Goal: Navigation & Orientation: Find specific page/section

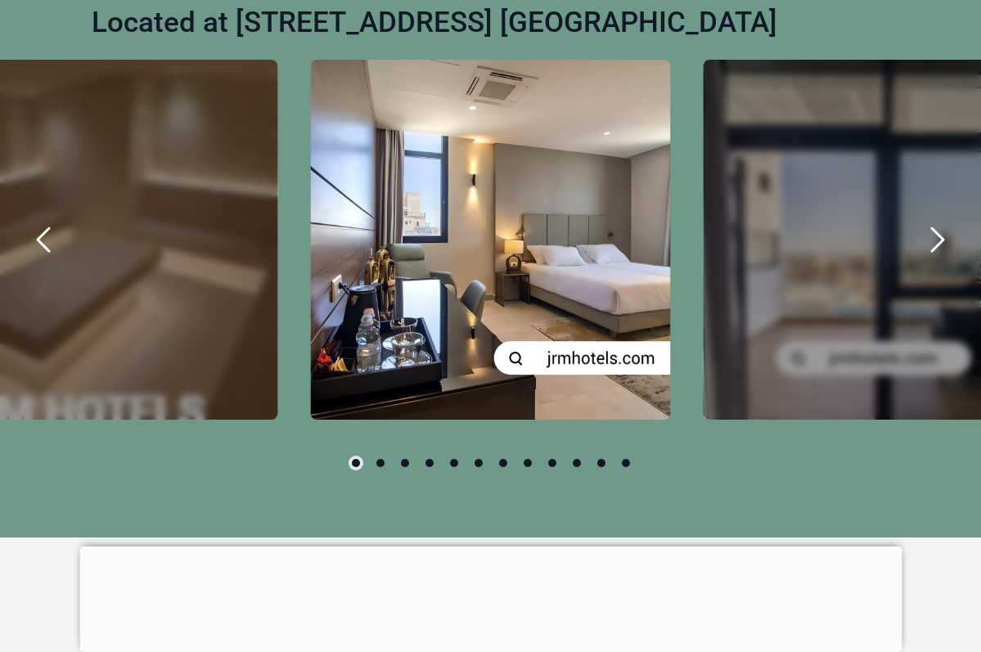
scroll to position [851, 0]
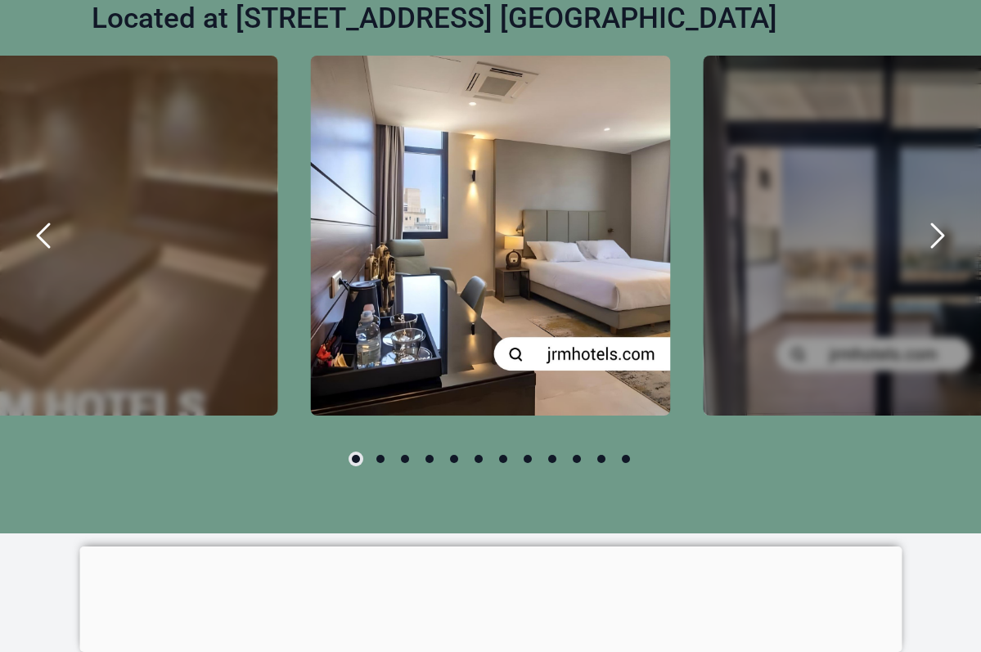
click at [937, 255] on icon "next" at bounding box center [936, 235] width 39 height 39
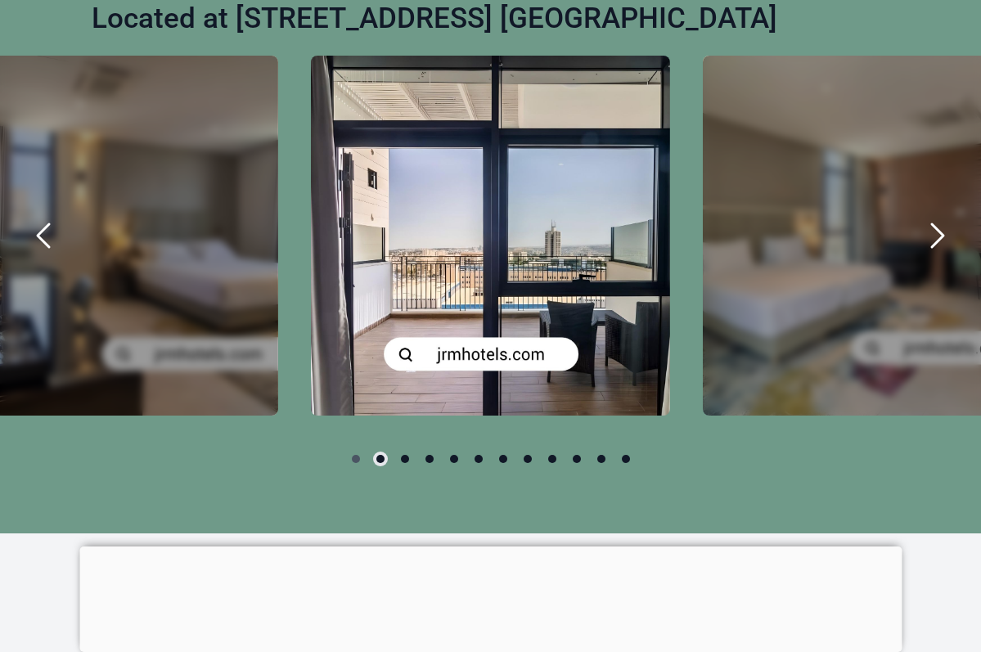
click at [937, 255] on icon "next" at bounding box center [936, 235] width 39 height 39
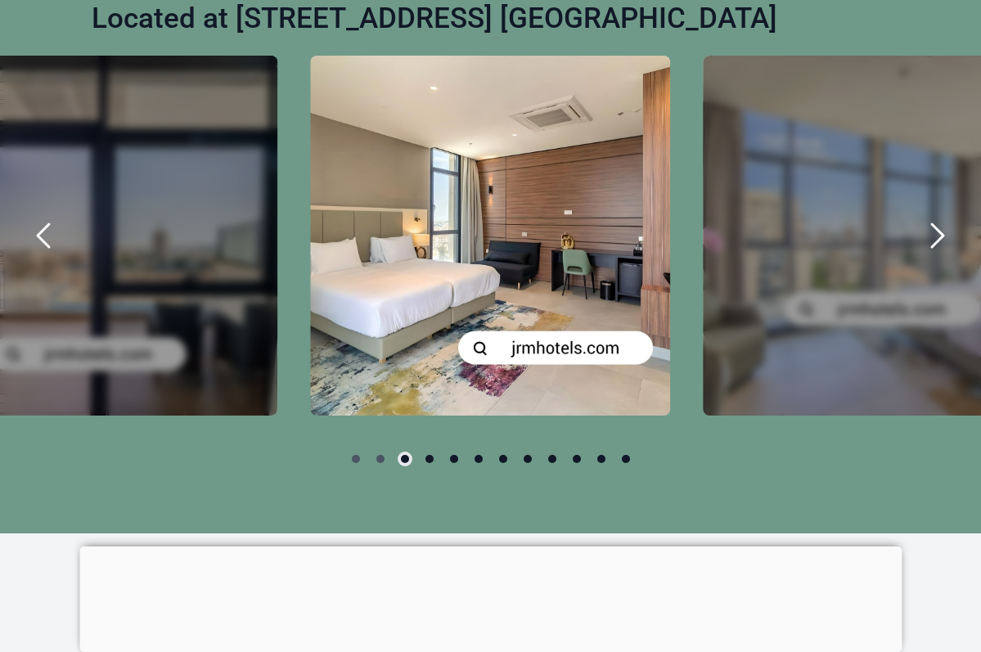
click at [938, 255] on icon "next" at bounding box center [936, 235] width 39 height 39
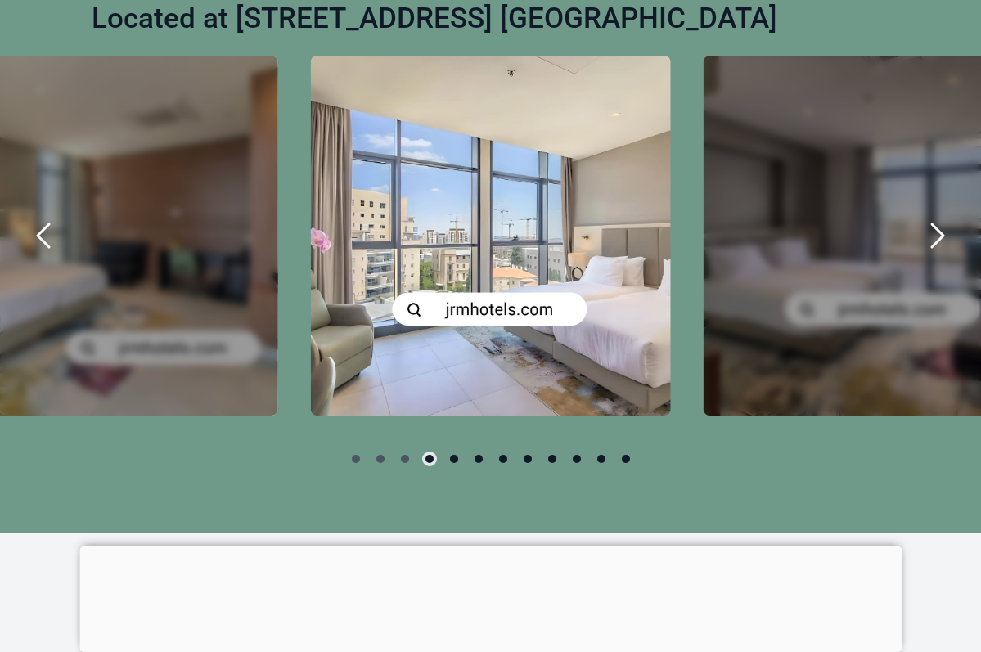
click at [938, 255] on icon "next" at bounding box center [936, 235] width 39 height 39
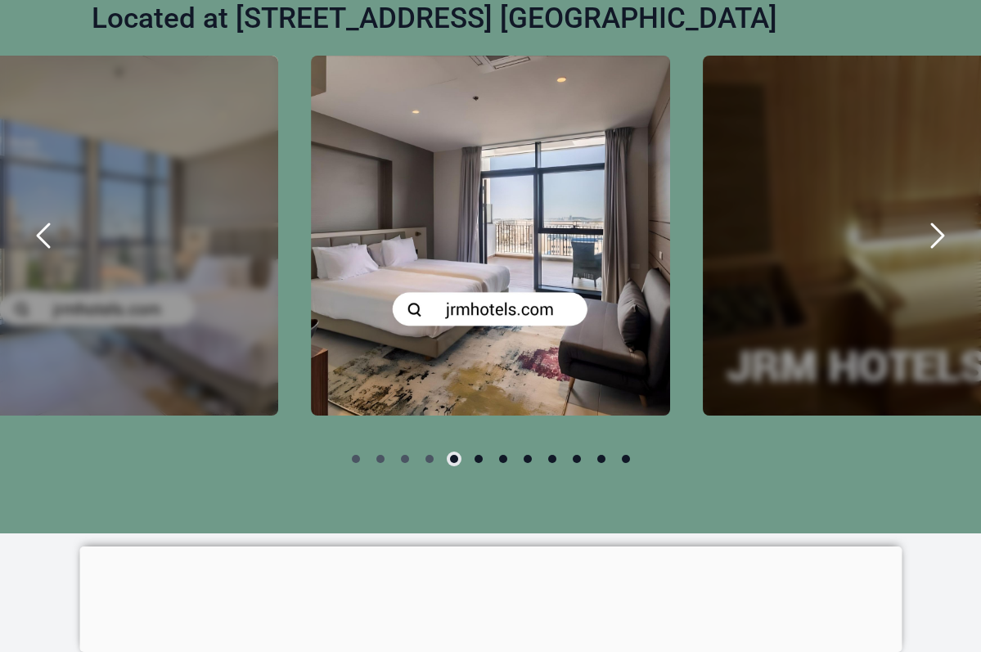
click at [938, 255] on icon "next" at bounding box center [936, 235] width 39 height 39
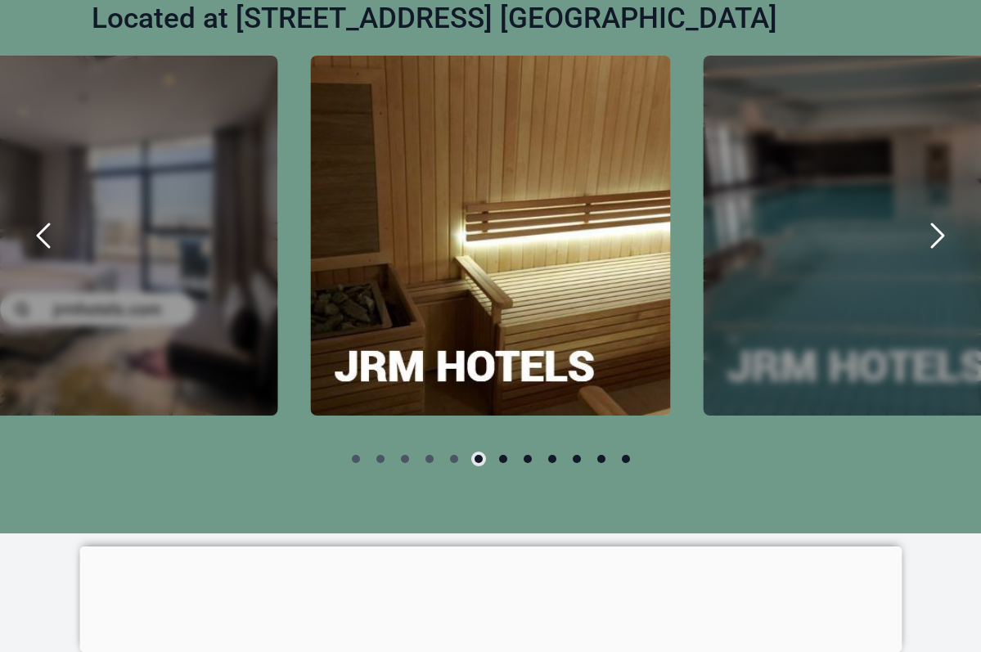
click at [938, 255] on icon "next" at bounding box center [936, 235] width 39 height 39
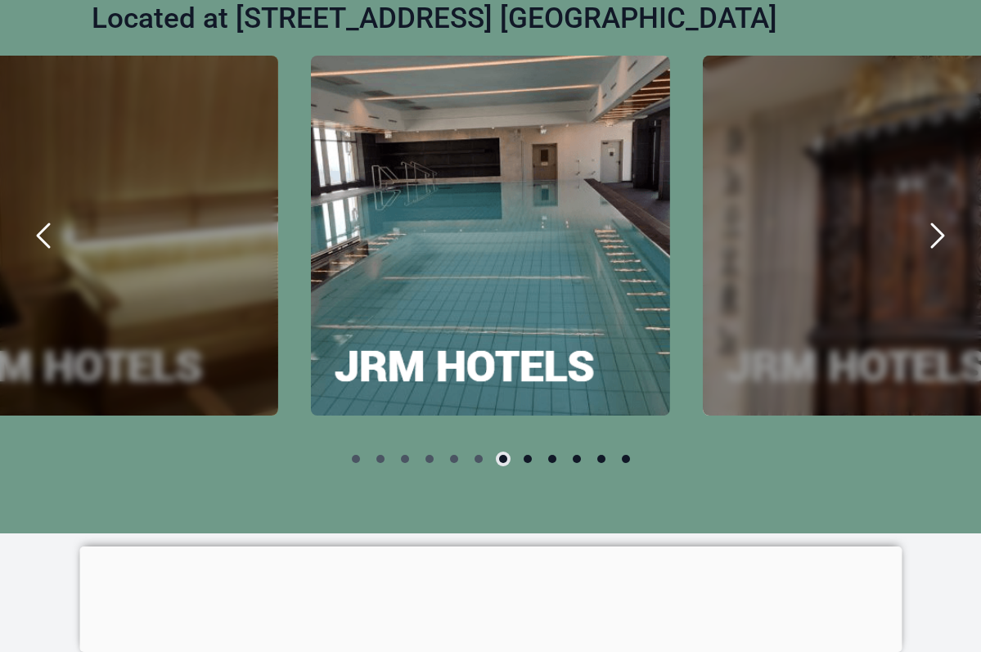
click at [938, 255] on icon "next" at bounding box center [936, 235] width 39 height 39
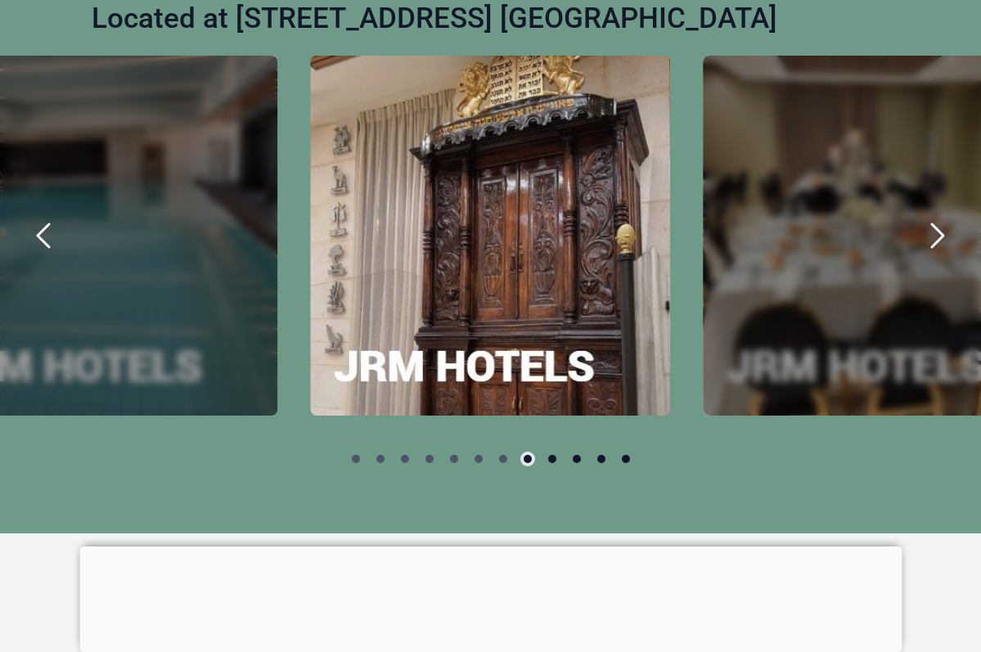
click at [938, 255] on icon "next" at bounding box center [936, 235] width 39 height 39
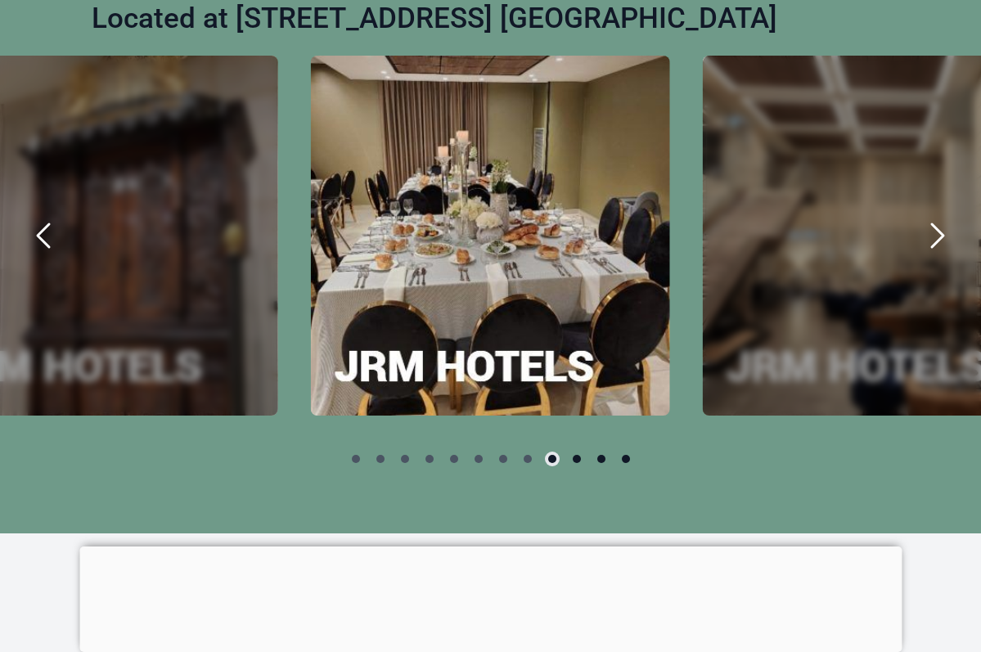
click at [938, 255] on icon "next" at bounding box center [936, 235] width 39 height 39
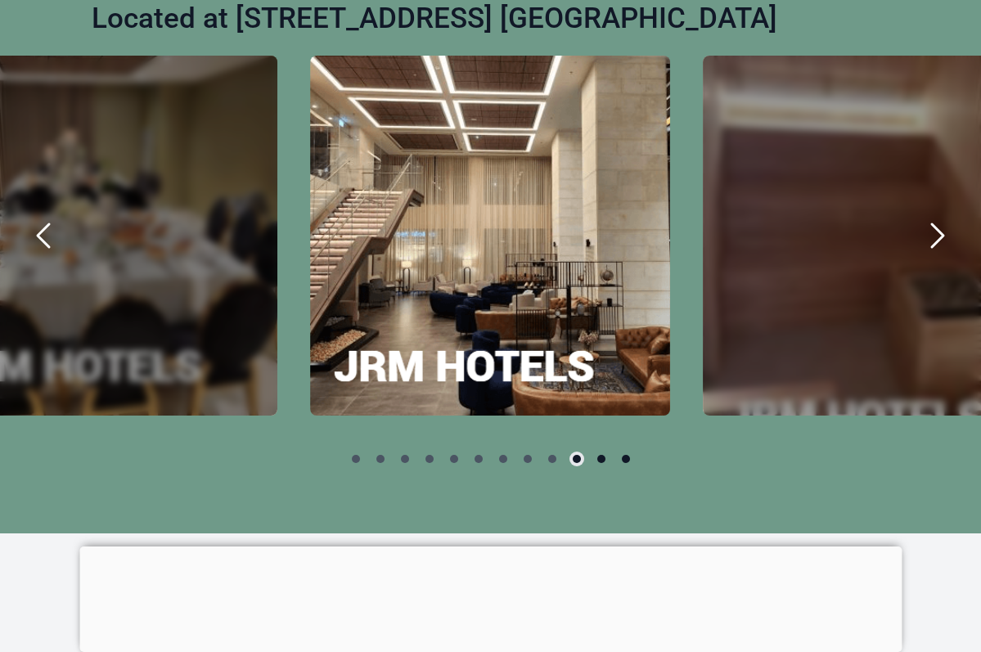
click at [938, 255] on icon "next" at bounding box center [936, 235] width 39 height 39
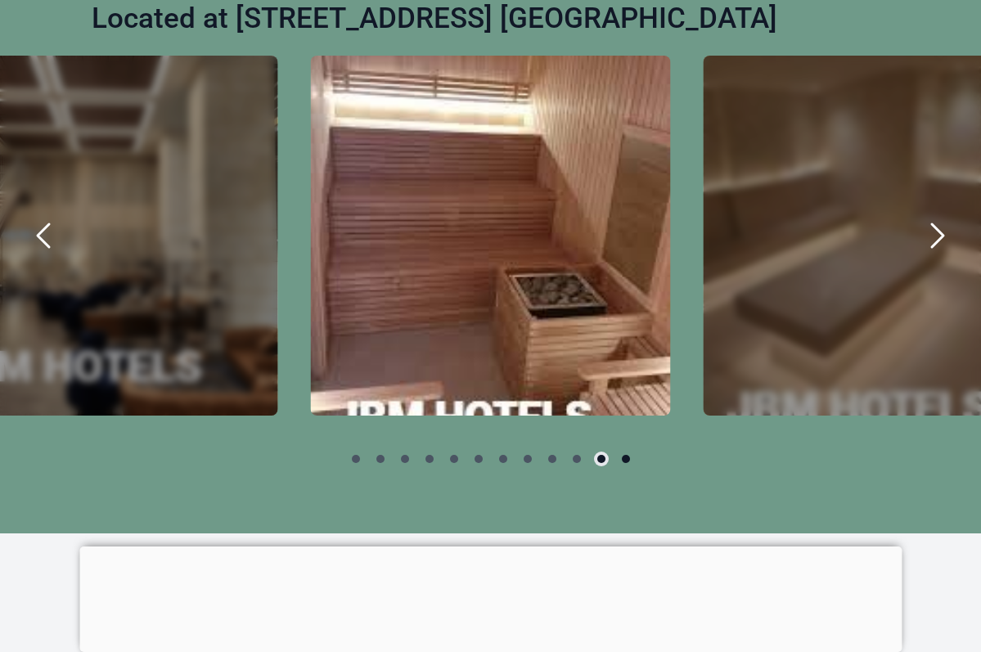
click at [938, 255] on icon "next" at bounding box center [936, 235] width 39 height 39
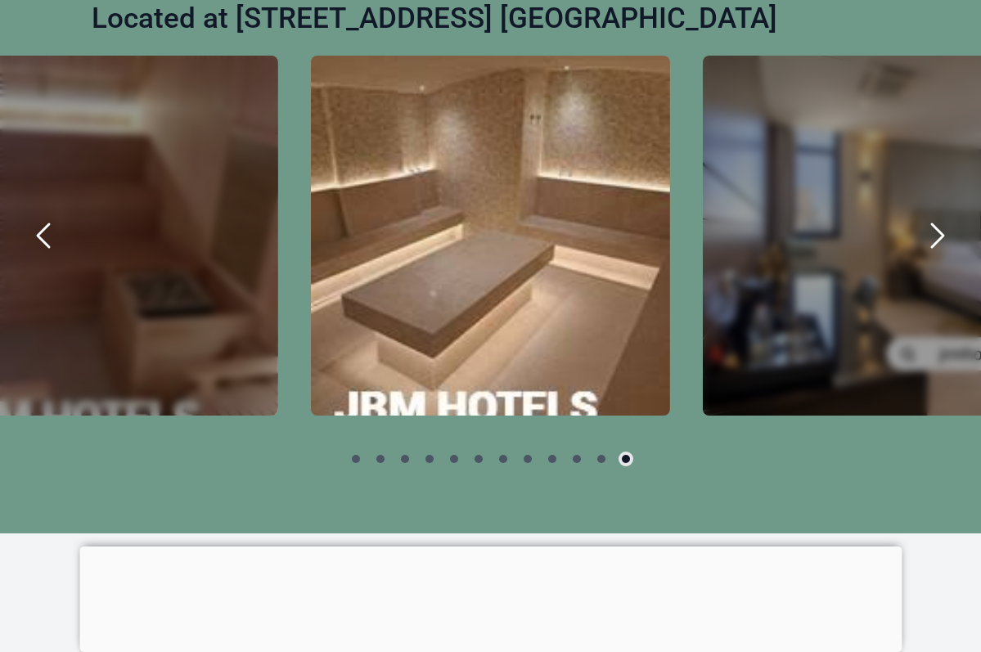
click at [938, 255] on icon "next" at bounding box center [936, 235] width 39 height 39
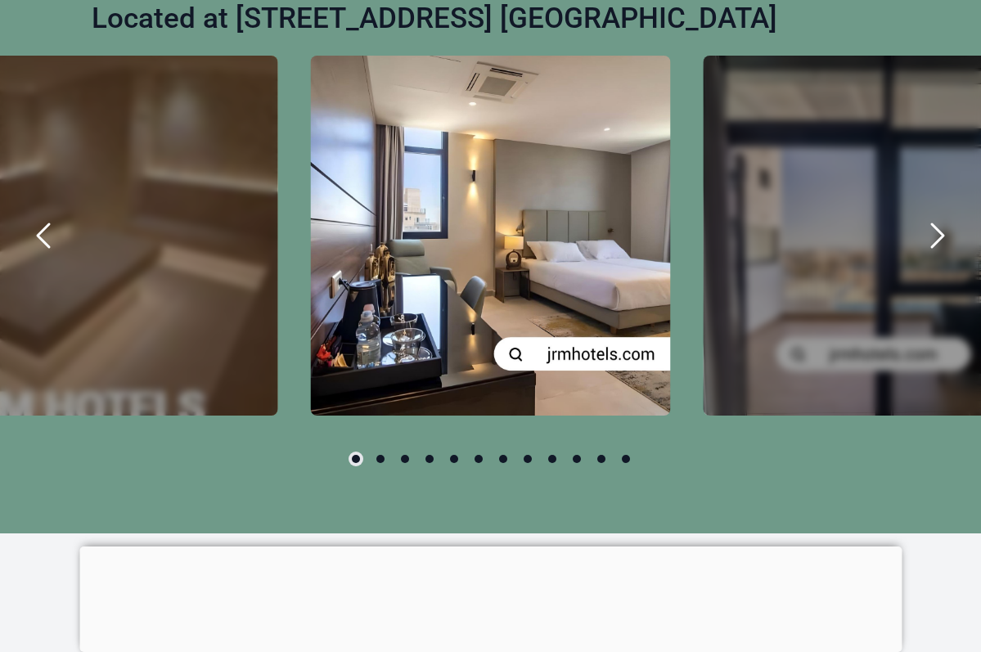
click at [938, 255] on icon "next" at bounding box center [936, 235] width 39 height 39
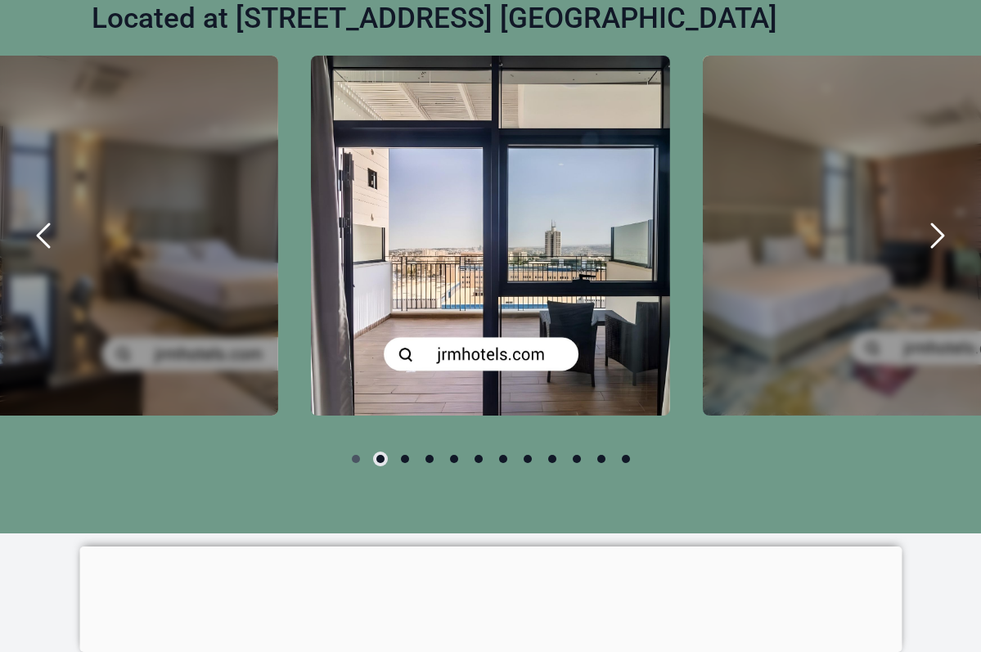
click at [938, 255] on icon "next" at bounding box center [936, 235] width 39 height 39
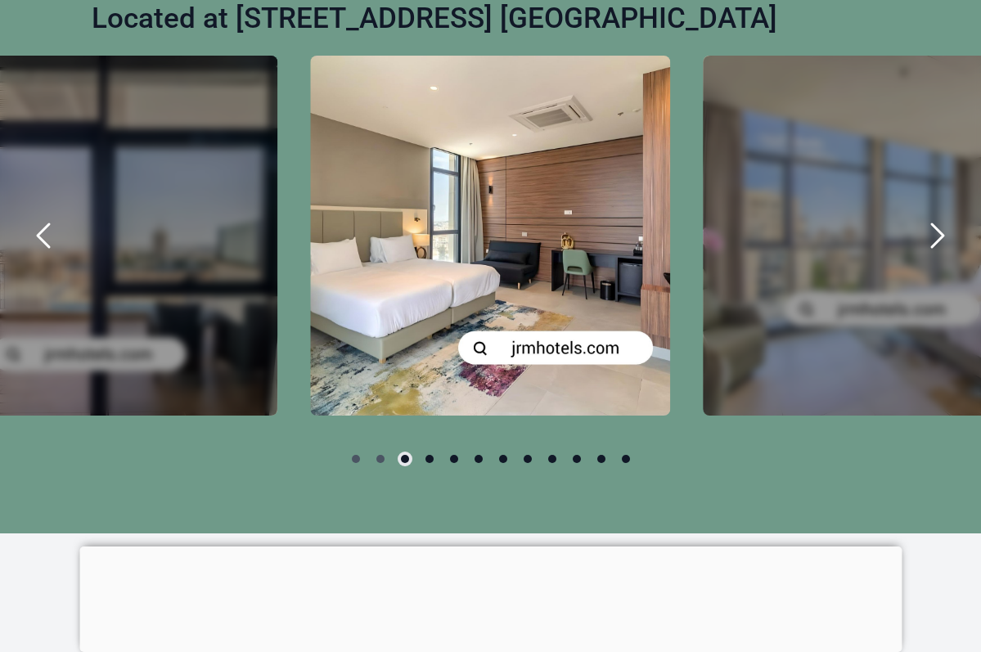
click at [938, 255] on icon "next" at bounding box center [936, 235] width 39 height 39
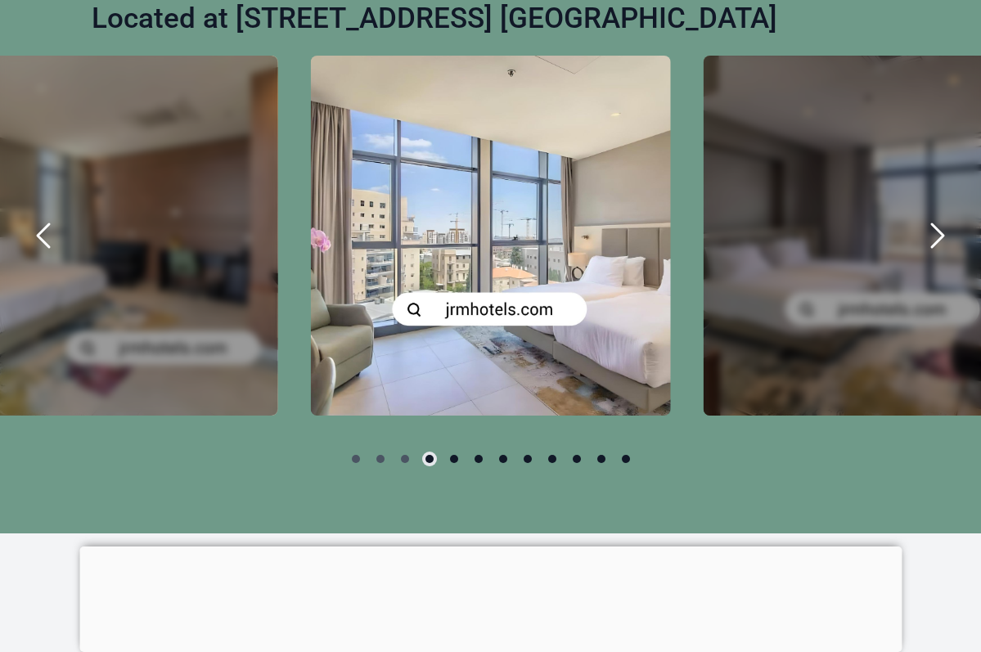
click at [938, 255] on icon "next" at bounding box center [936, 235] width 39 height 39
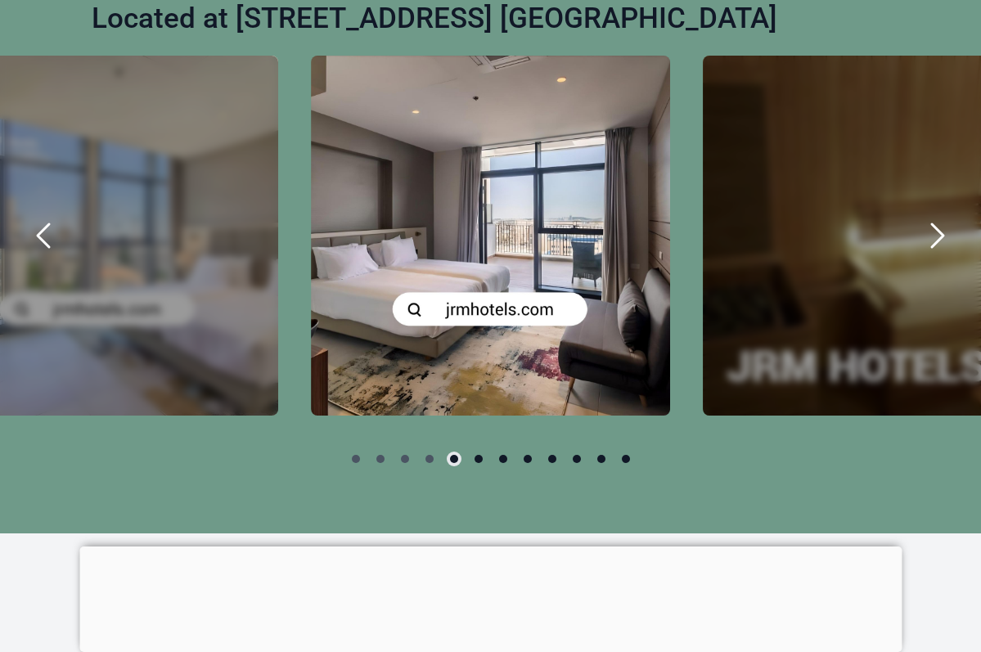
click at [938, 255] on icon "next" at bounding box center [936, 235] width 39 height 39
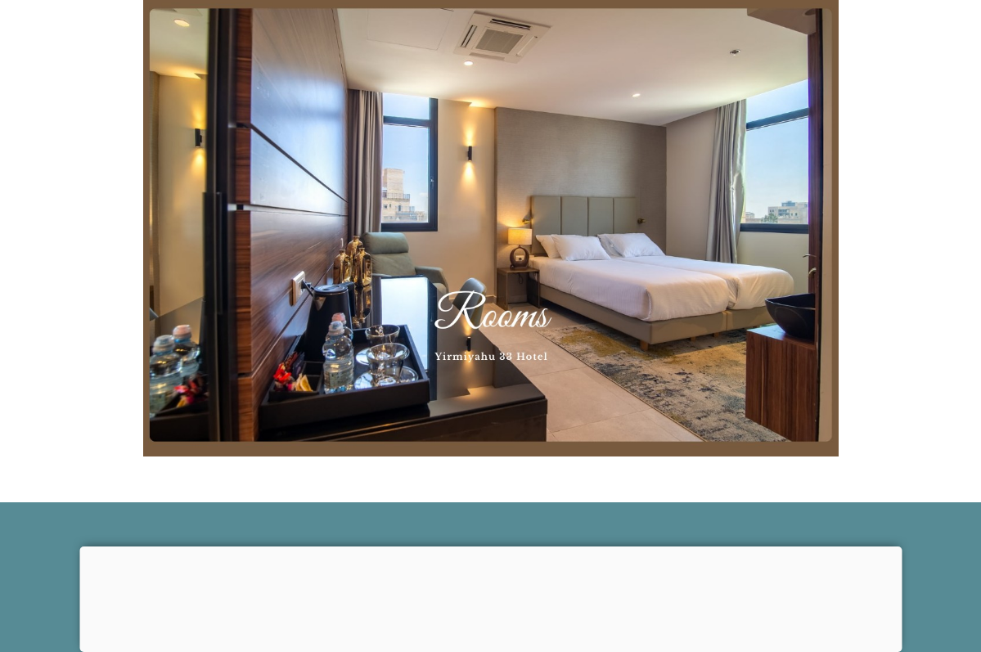
scroll to position [4028, 0]
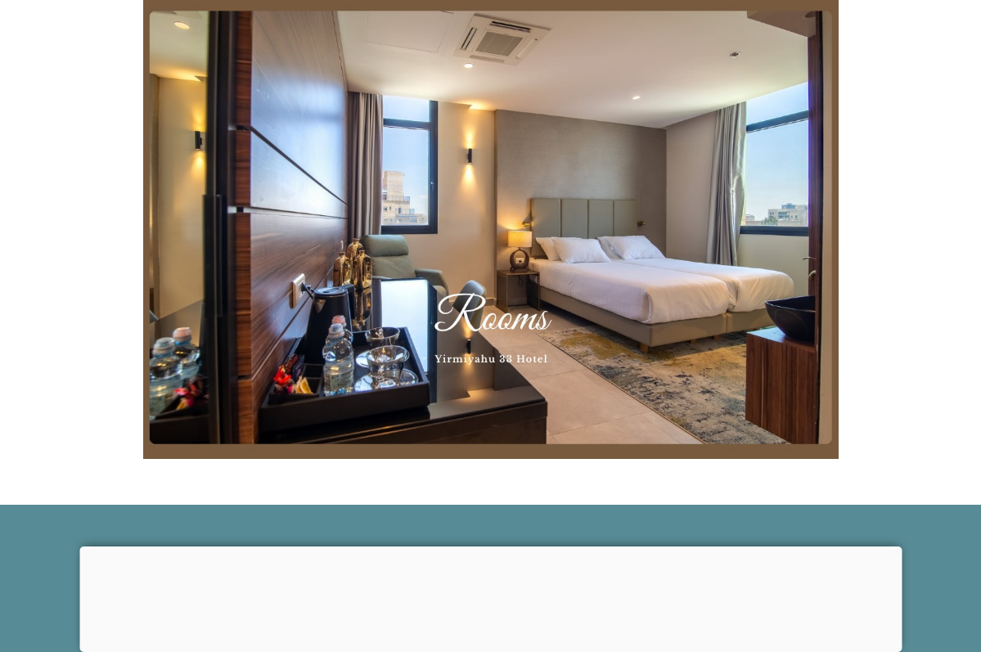
click at [605, 240] on img at bounding box center [490, 228] width 695 height 464
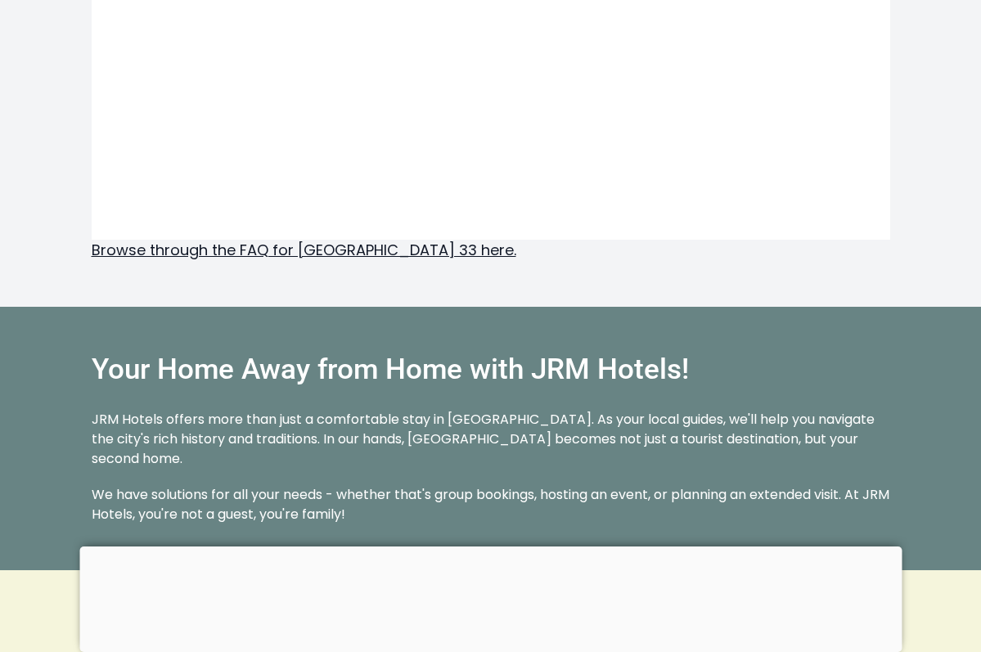
scroll to position [2056, 0]
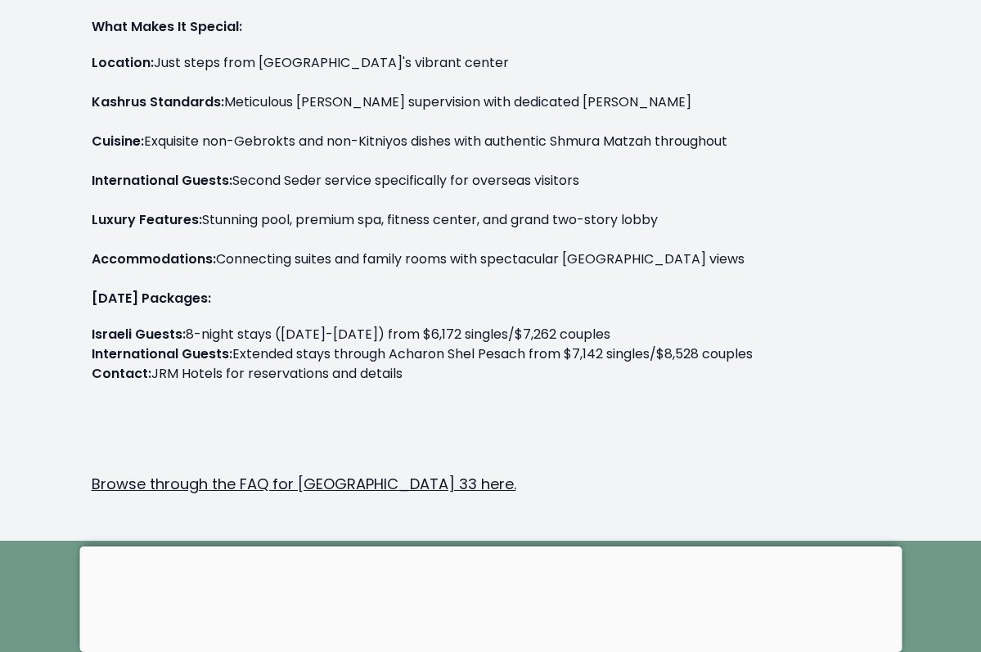
scroll to position [249, 0]
